Goal: Information Seeking & Learning: Learn about a topic

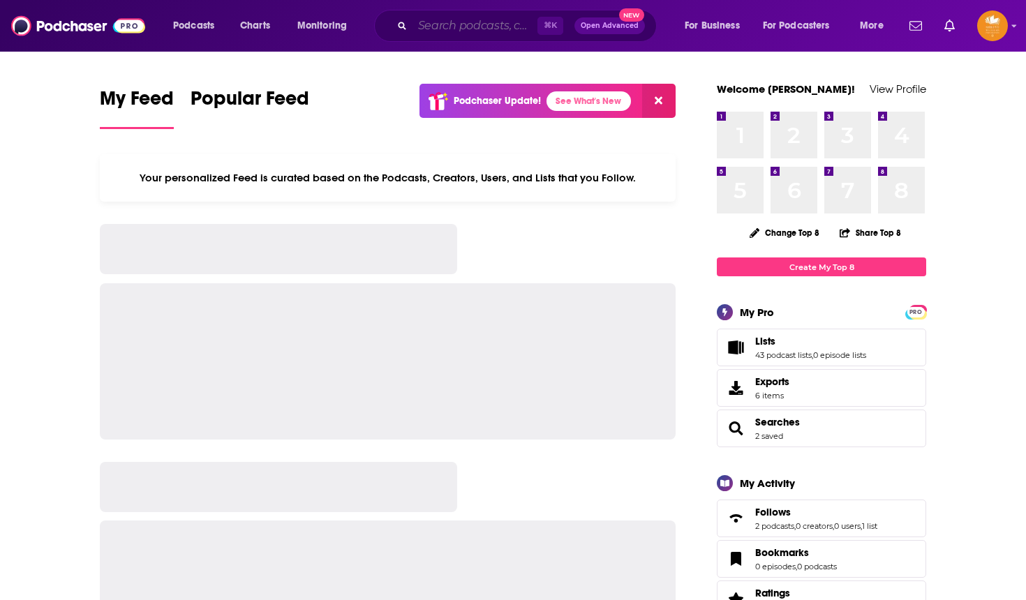
click at [423, 27] on input "Search podcasts, credits, & more..." at bounding box center [475, 26] width 125 height 22
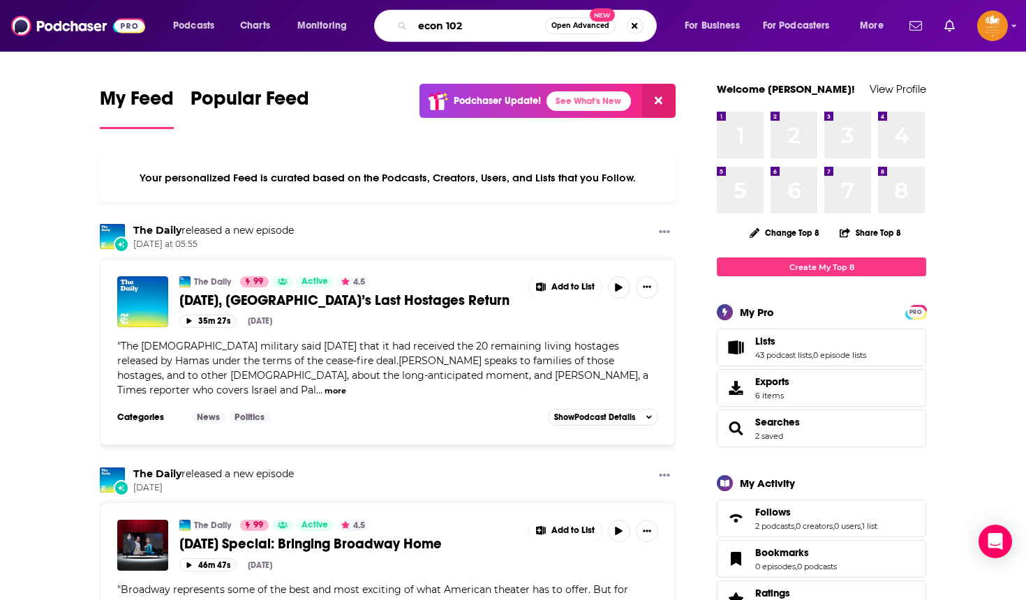
type input "econ 102"
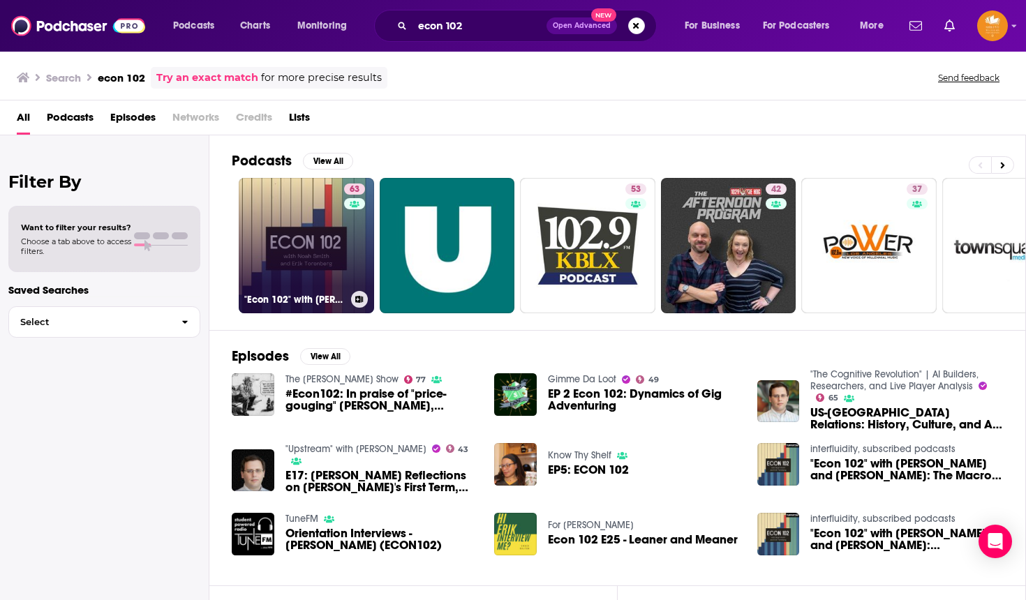
click at [299, 222] on link "63 "Econ 102" with [PERSON_NAME] and [PERSON_NAME]" at bounding box center [306, 245] width 135 height 135
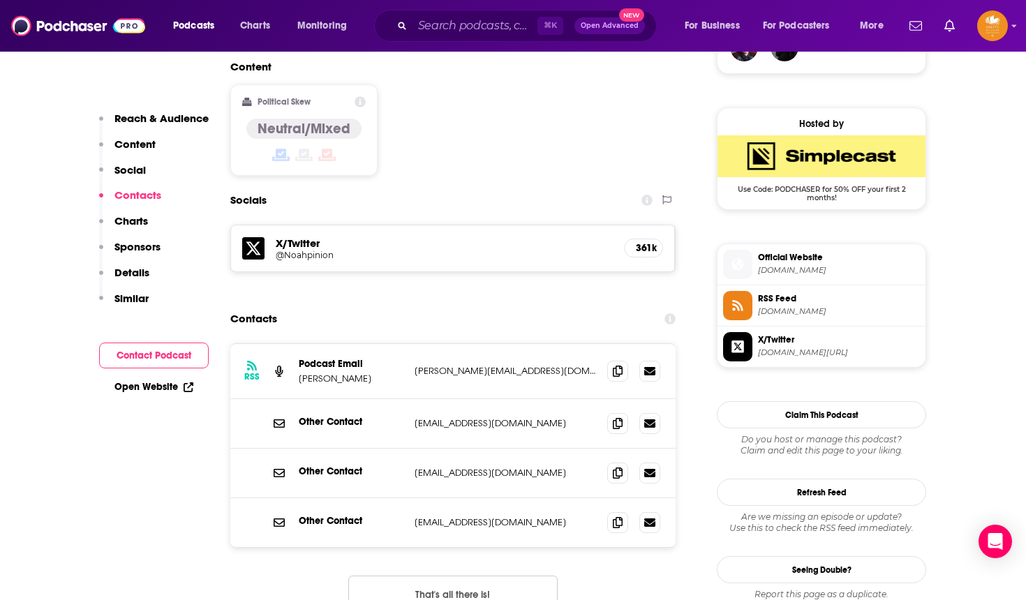
scroll to position [1079, 0]
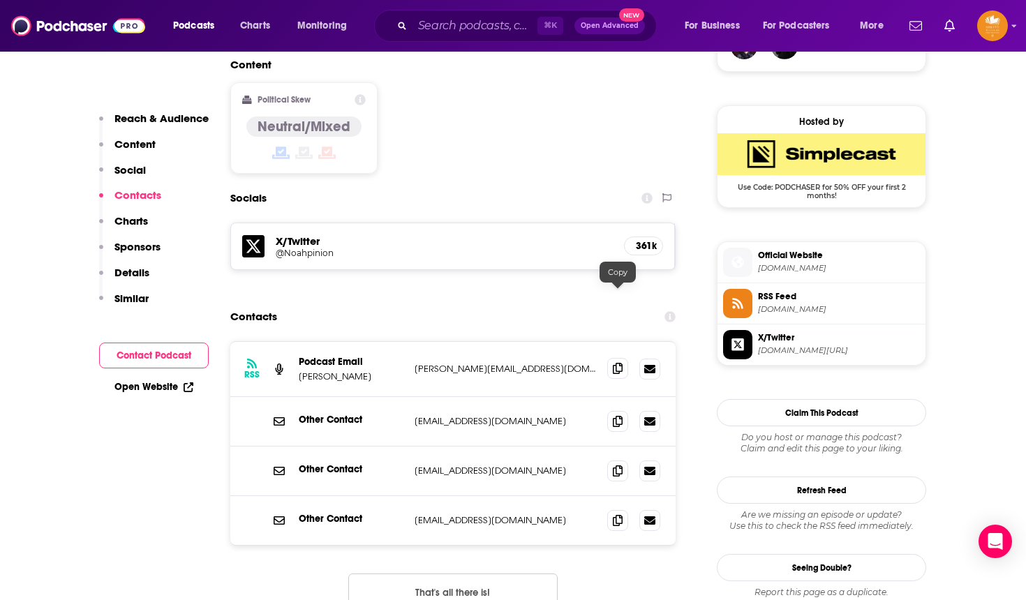
click at [618, 363] on icon at bounding box center [618, 368] width 10 height 11
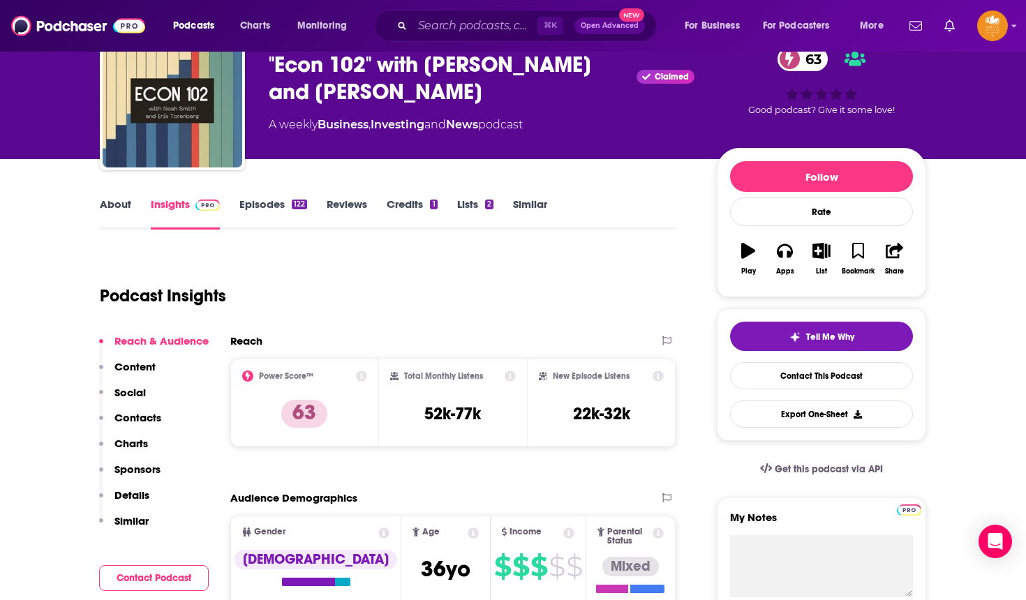
scroll to position [40, 0]
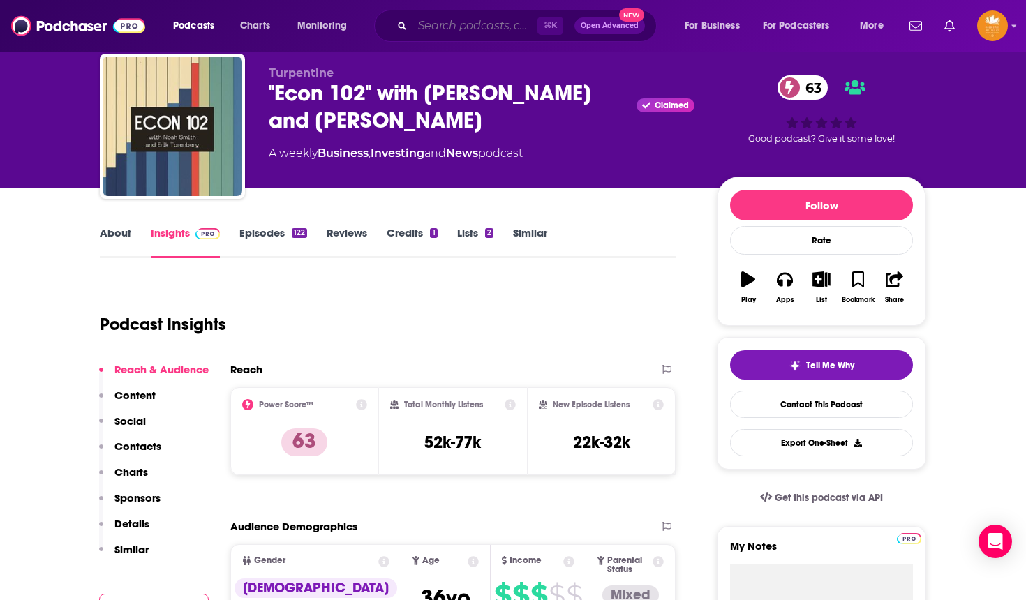
click at [507, 26] on input "Search podcasts, credits, & more..." at bounding box center [475, 26] width 125 height 22
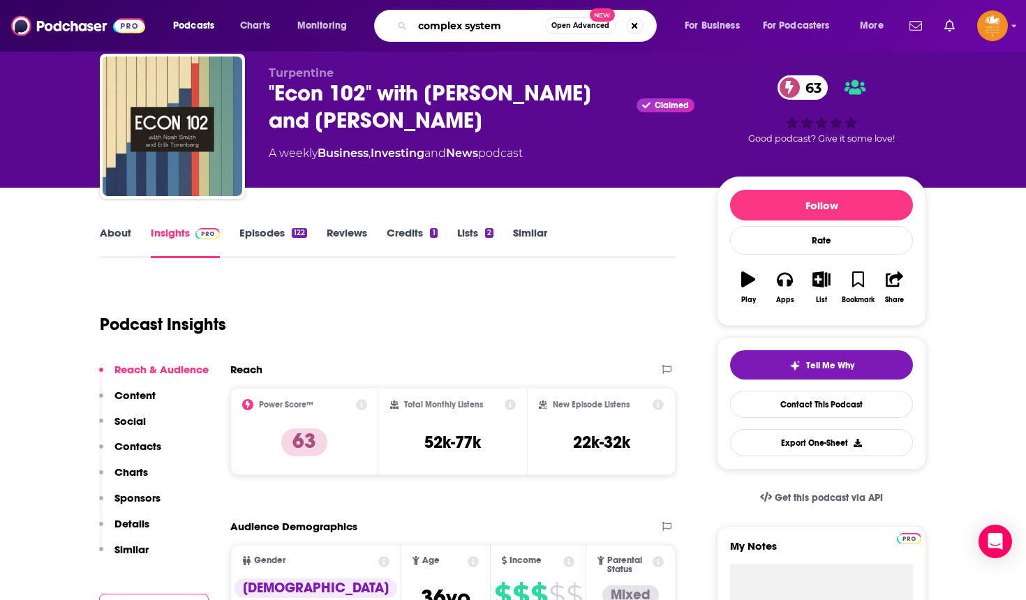
type input "complex systems"
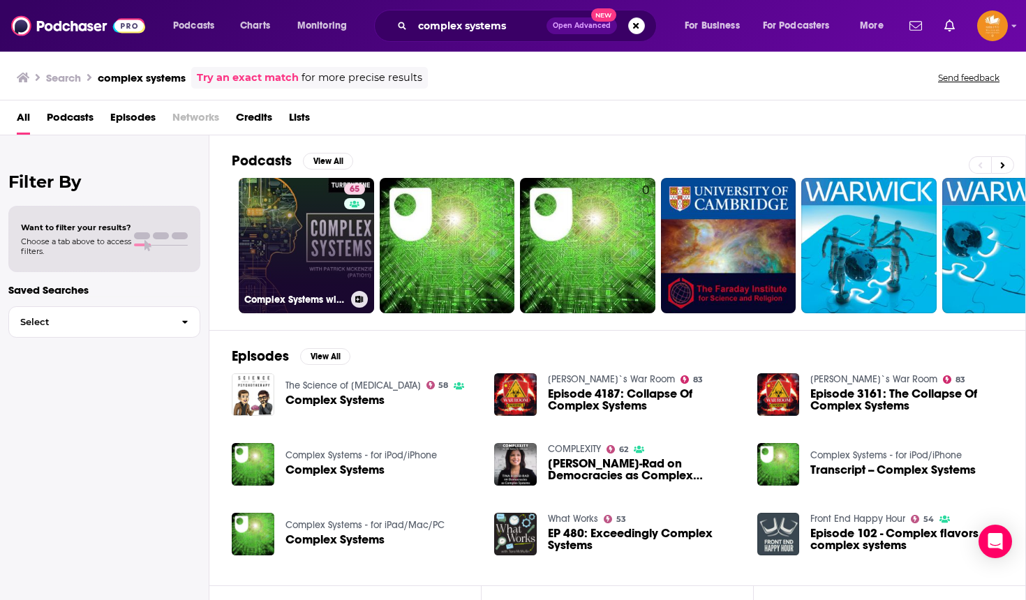
click at [299, 239] on link "65 Complex Systems with [PERSON_NAME] (patio11)" at bounding box center [306, 245] width 135 height 135
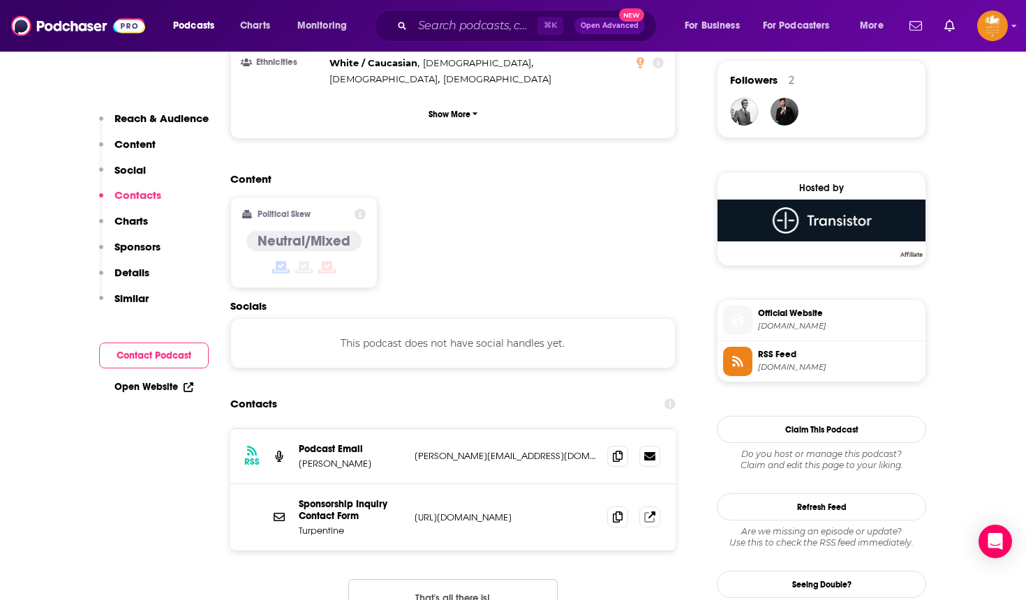
scroll to position [990, 0]
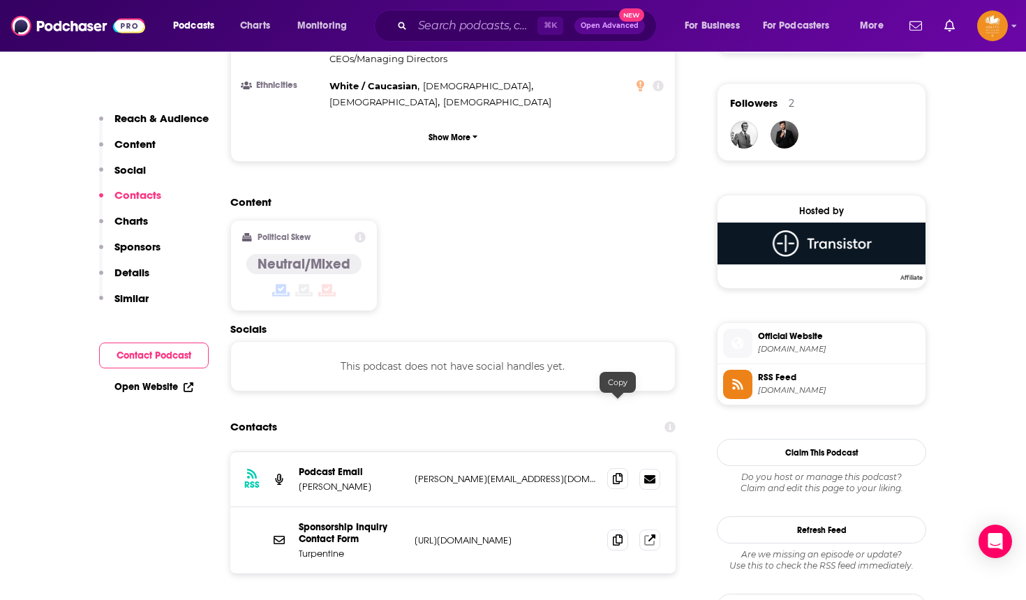
click at [614, 473] on icon at bounding box center [618, 478] width 10 height 11
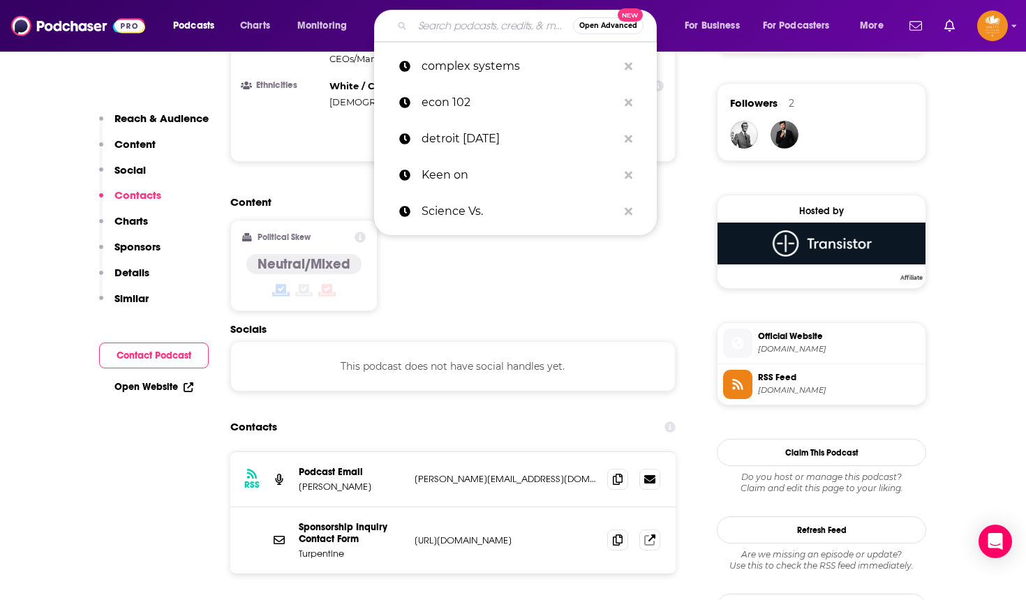
click at [464, 31] on input "Search podcasts, credits, & more..." at bounding box center [493, 26] width 161 height 22
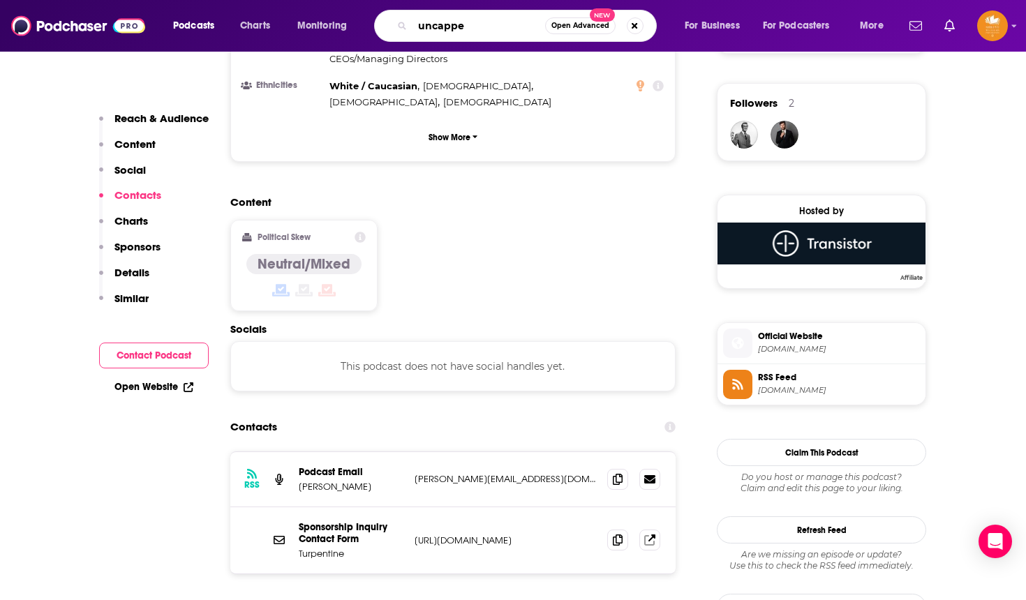
type input "uncapped"
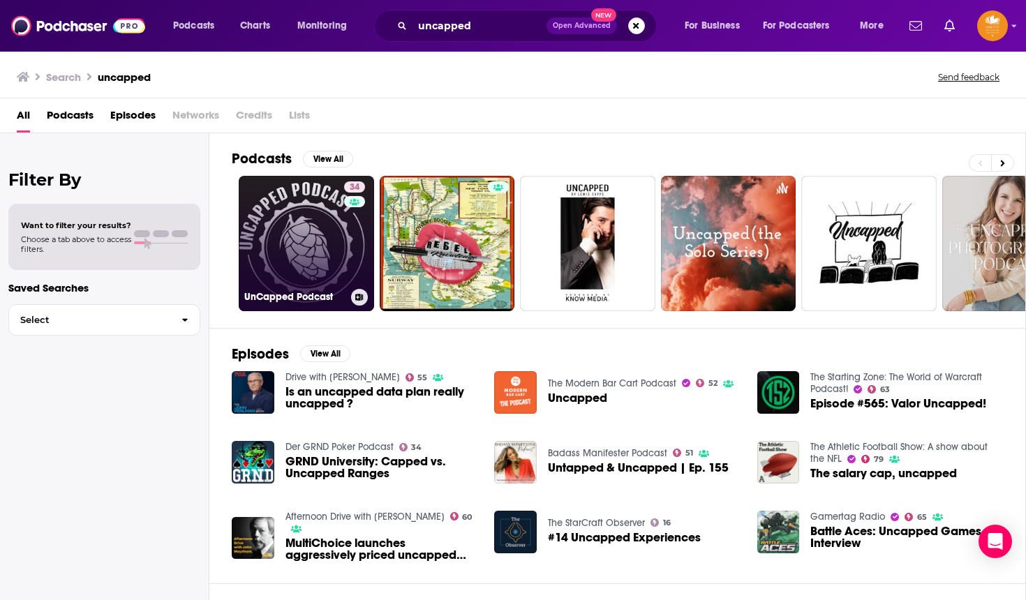
click at [288, 274] on link "34 UnCapped Podcast" at bounding box center [306, 243] width 135 height 135
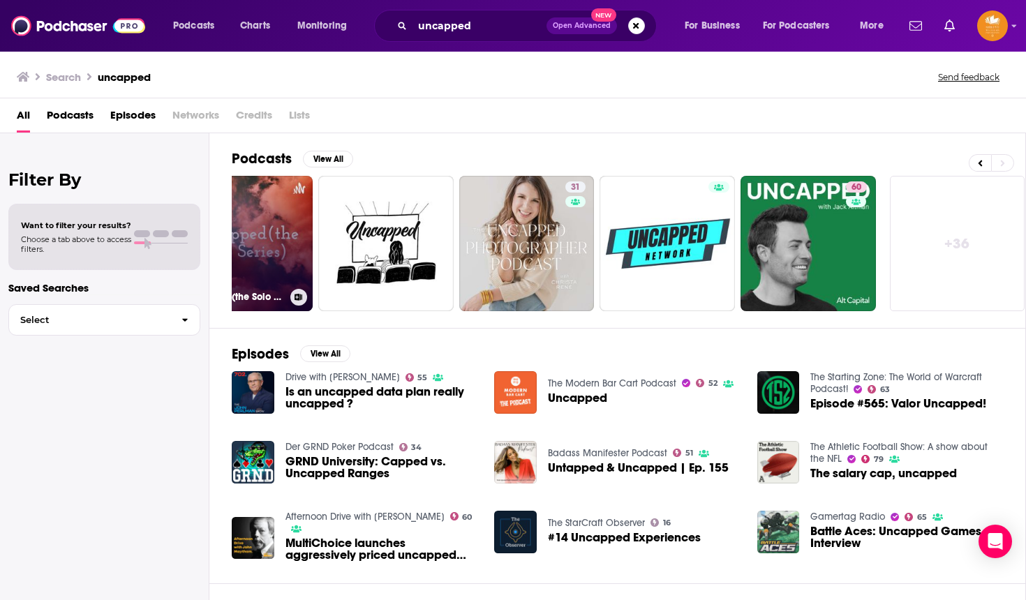
scroll to position [0, 482]
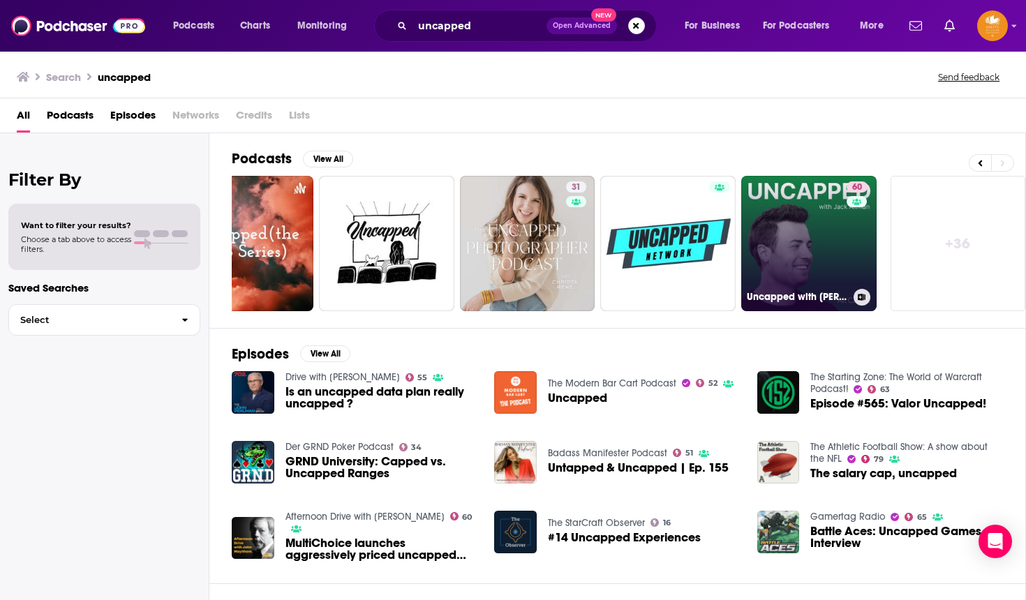
click at [848, 223] on div "60" at bounding box center [859, 236] width 24 height 108
